Goal: Task Accomplishment & Management: Manage account settings

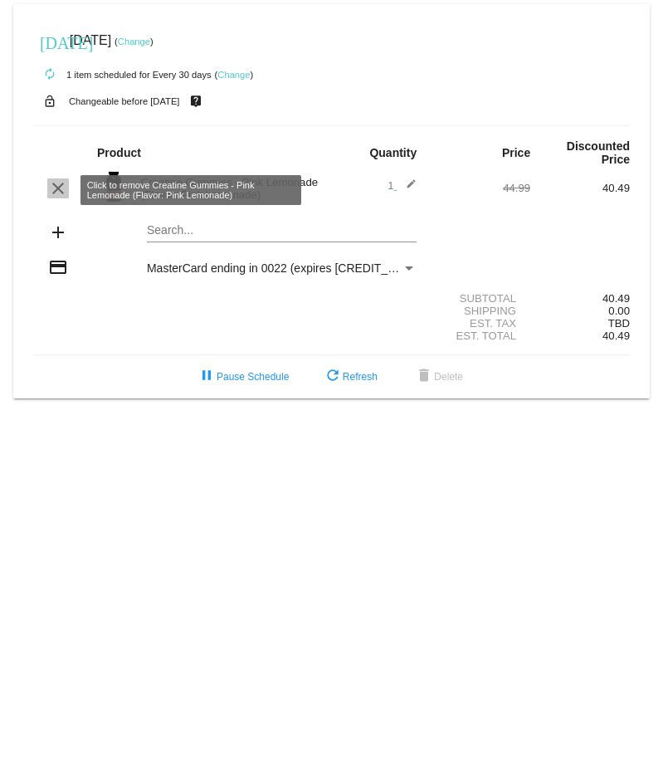
click at [64, 191] on mat-icon "clear" at bounding box center [58, 188] width 20 height 20
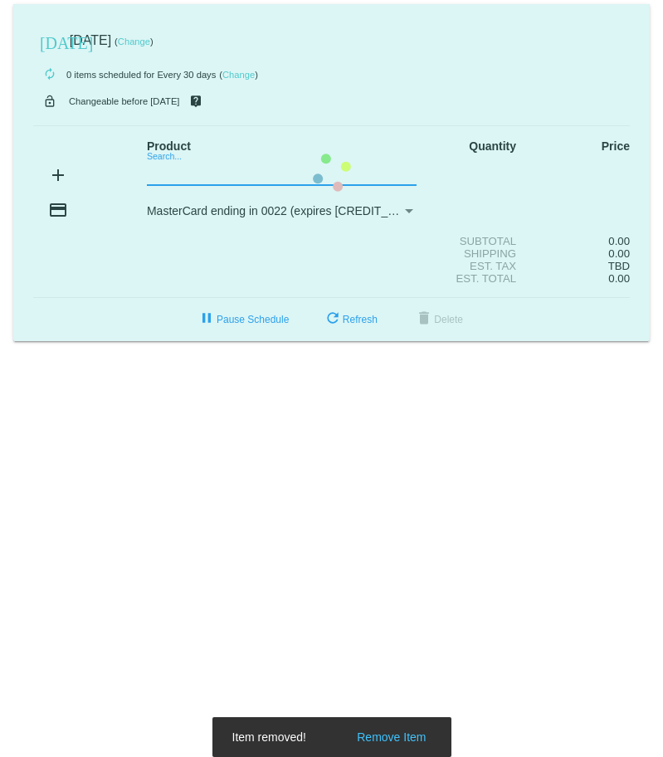
click at [178, 175] on mat-card "today Sep 25 2025 ( Change ) autorenew 0 items scheduled for Every 30 days ( Ch…" at bounding box center [331, 172] width 637 height 337
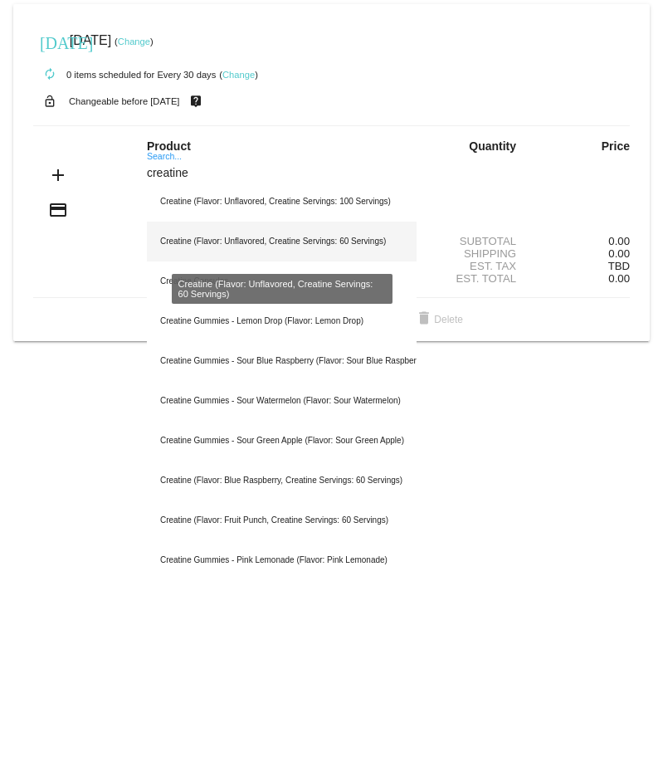
type input "creatine"
click at [262, 247] on div "Creatine (Flavor: Unflavored, Creatine Servings: 60 Servings)" at bounding box center [282, 242] width 270 height 40
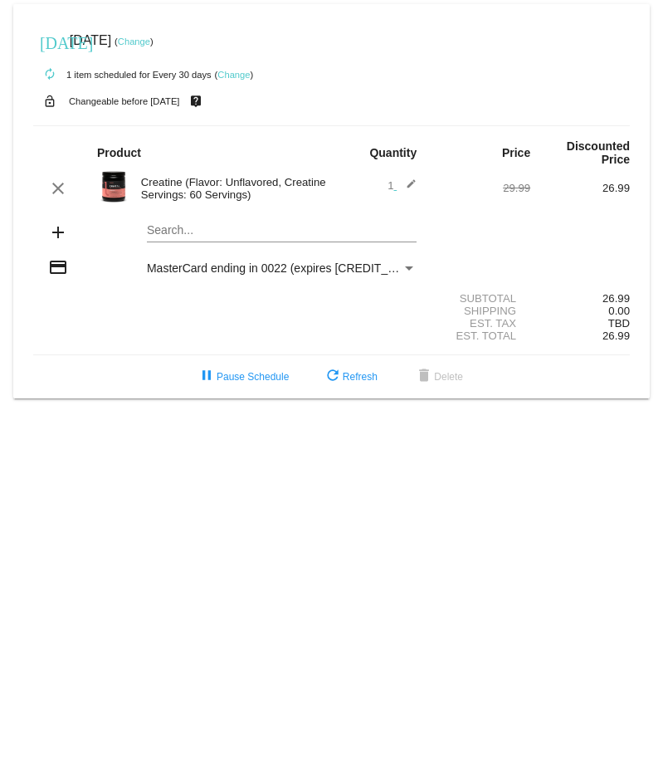
click at [150, 38] on link "Change" at bounding box center [134, 42] width 32 height 10
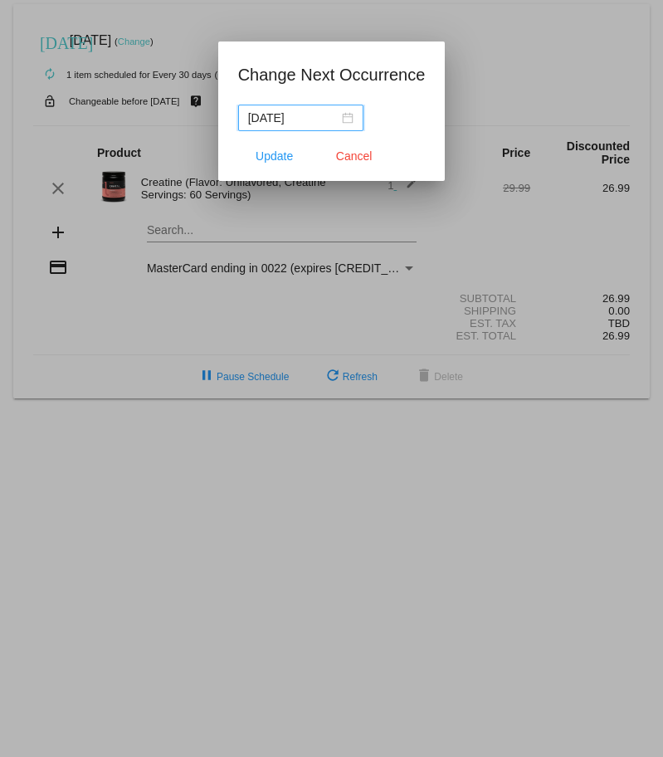
click at [334, 120] on div "[DATE]" at bounding box center [300, 118] width 105 height 18
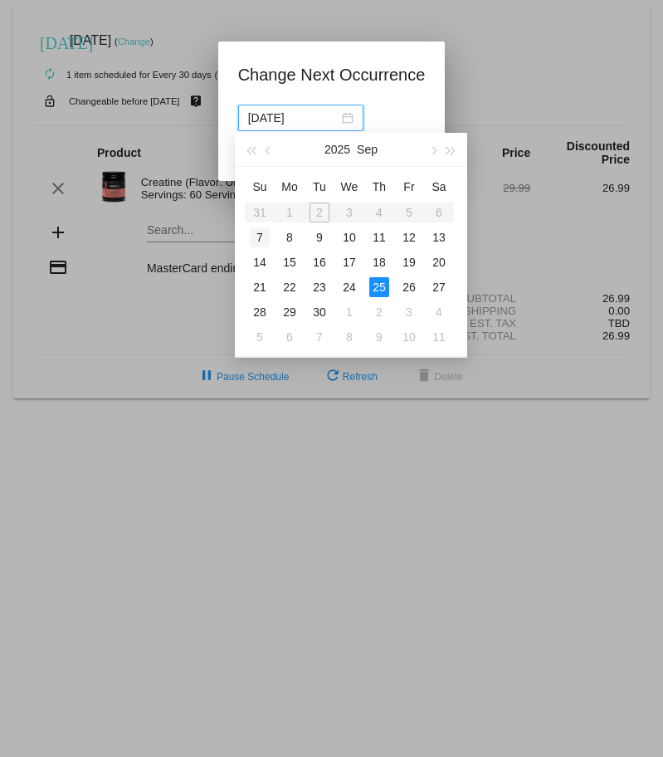
click at [256, 242] on div "7" at bounding box center [260, 237] width 20 height 20
type input "[DATE]"
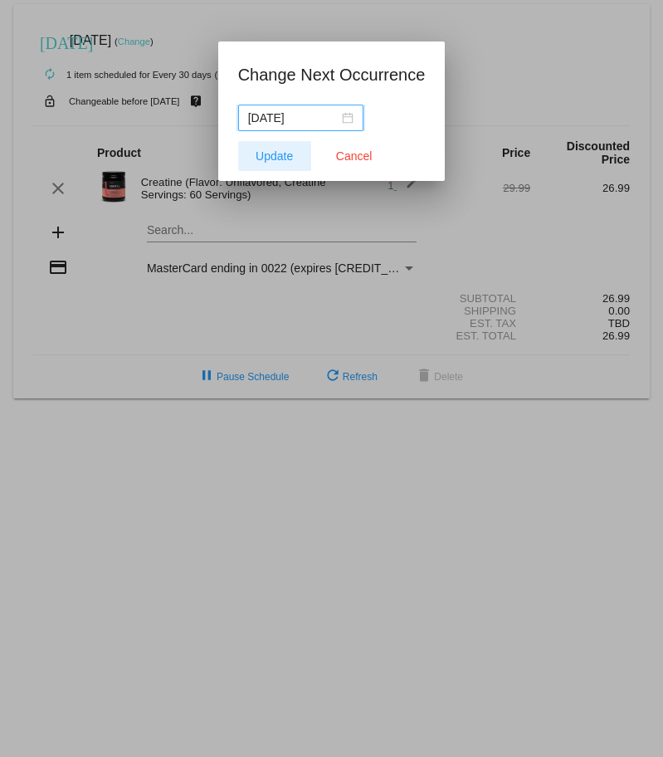
click at [278, 147] on button "Update" at bounding box center [274, 156] width 73 height 30
